Goal: Task Accomplishment & Management: Manage account settings

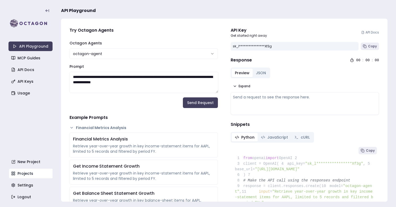
click at [29, 178] on link "Projects" at bounding box center [31, 173] width 44 height 10
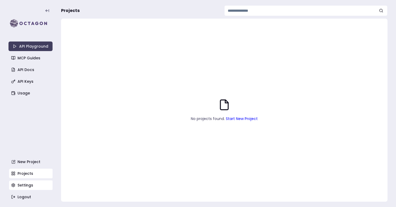
click at [31, 188] on link "Settings" at bounding box center [31, 185] width 44 height 10
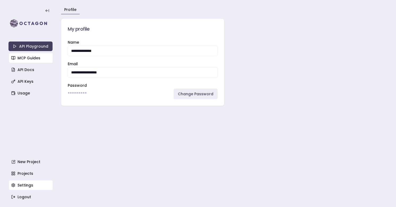
click at [27, 57] on link "MCP Guides" at bounding box center [31, 58] width 44 height 10
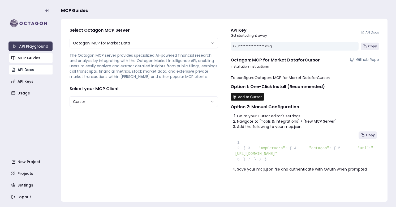
click at [27, 66] on link "API Docs" at bounding box center [31, 70] width 44 height 10
click at [20, 93] on link "Usage" at bounding box center [31, 93] width 44 height 10
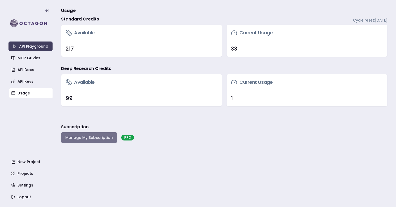
click at [85, 138] on button "Manage My Subscription" at bounding box center [89, 137] width 56 height 11
